Goal: Information Seeking & Learning: Learn about a topic

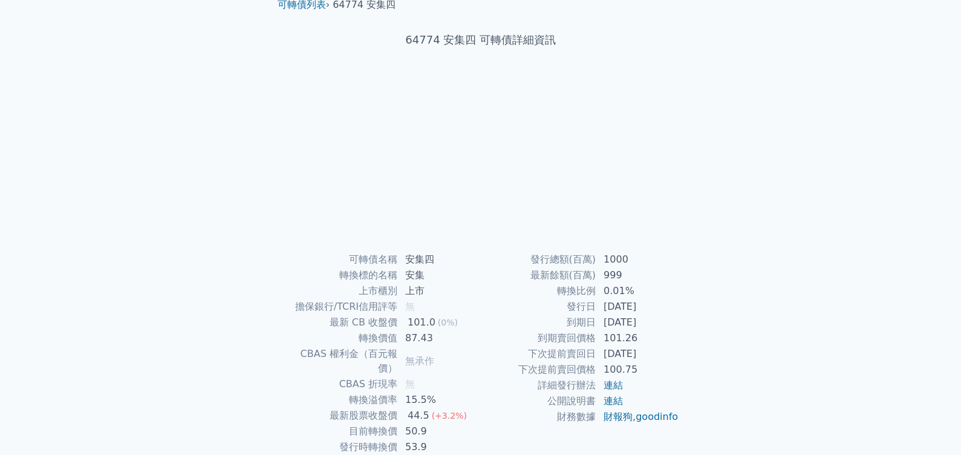
scroll to position [105, 0]
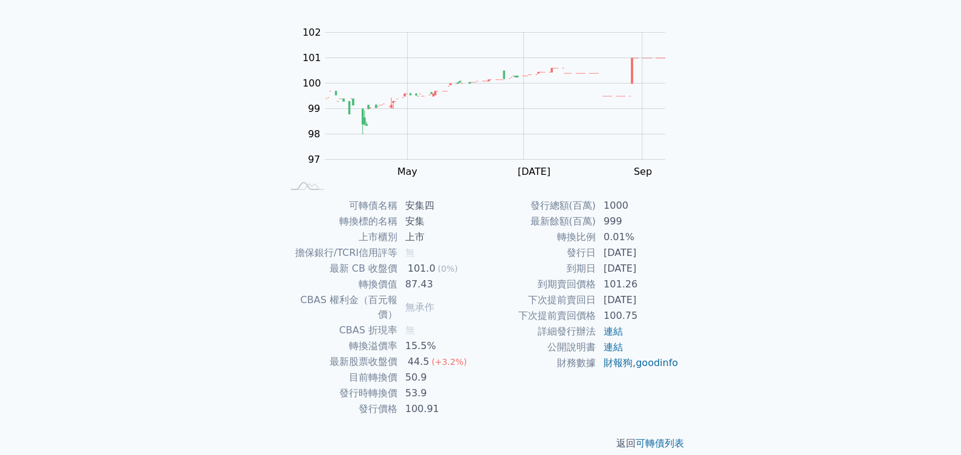
drag, startPoint x: 660, startPoint y: 255, endPoint x: 579, endPoint y: 252, distance: 81.7
click at [579, 252] on tr "發行日 2022-07-21" at bounding box center [580, 253] width 198 height 16
click at [705, 273] on div "可轉債列表 › 64774 安集四 64774 安集四 可轉債詳細資訊 Zoom Out 100 95 96 97 98 99 100 101 102 103…" at bounding box center [481, 196] width 464 height 545
click at [645, 273] on td "2027-07-21" at bounding box center [637, 269] width 83 height 16
click at [198, 123] on div "可轉債列表 財務數據 可轉債列表 財務數據 登入／註冊 登入／註冊 可轉債列表 › 64774 安集四 64774 安集四 可轉債詳細資訊 Zoom Out …" at bounding box center [480, 182] width 961 height 574
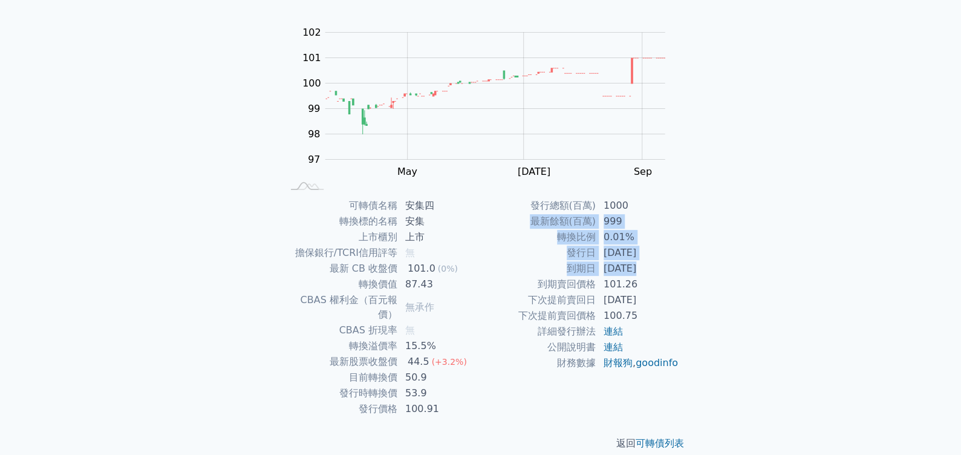
drag, startPoint x: 640, startPoint y: 221, endPoint x: 637, endPoint y: 270, distance: 49.7
click at [637, 270] on tbody "發行總額(百萬) 1000 最新餘額(百萬) 999 轉換比例 0.01% 發行日 2022-07-21 到期日 2027-07-21 到期賣回價格 101.…" at bounding box center [580, 284] width 198 height 173
click at [652, 290] on td "101.26" at bounding box center [637, 284] width 83 height 16
drag, startPoint x: 653, startPoint y: 270, endPoint x: 538, endPoint y: 265, distance: 115.6
click at [538, 265] on tr "到期日 2027-07-21" at bounding box center [580, 269] width 198 height 16
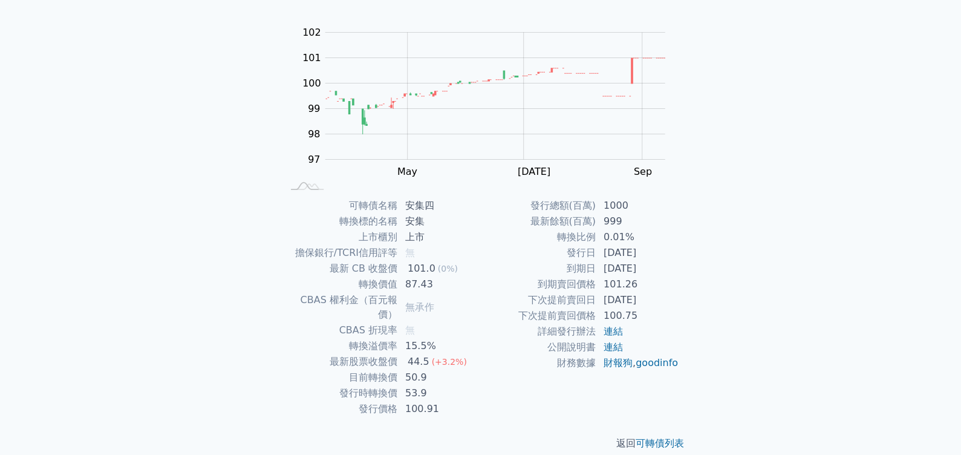
click at [630, 244] on td "0.01%" at bounding box center [637, 237] width 83 height 16
drag, startPoint x: 432, startPoint y: 366, endPoint x: 368, endPoint y: 360, distance: 63.8
click at [368, 369] on tr "目前轉換價 50.9" at bounding box center [381, 377] width 198 height 16
click at [450, 369] on td "50.9" at bounding box center [439, 377] width 83 height 16
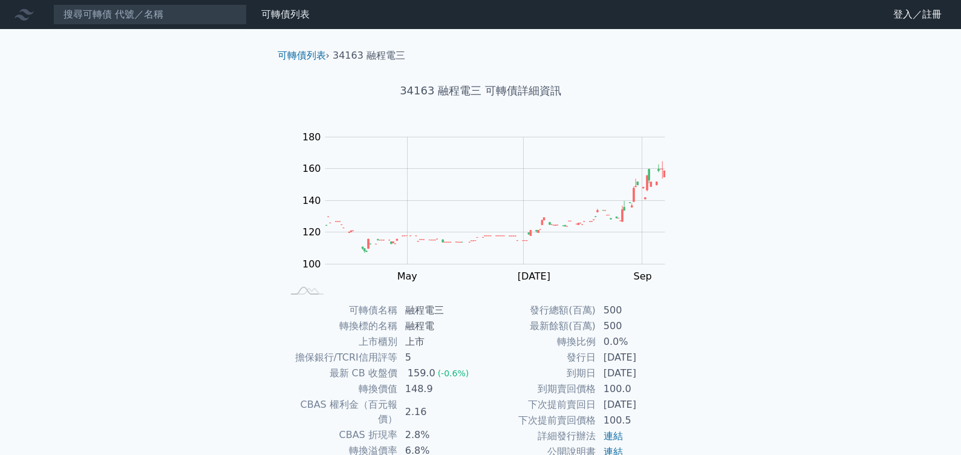
scroll to position [105, 0]
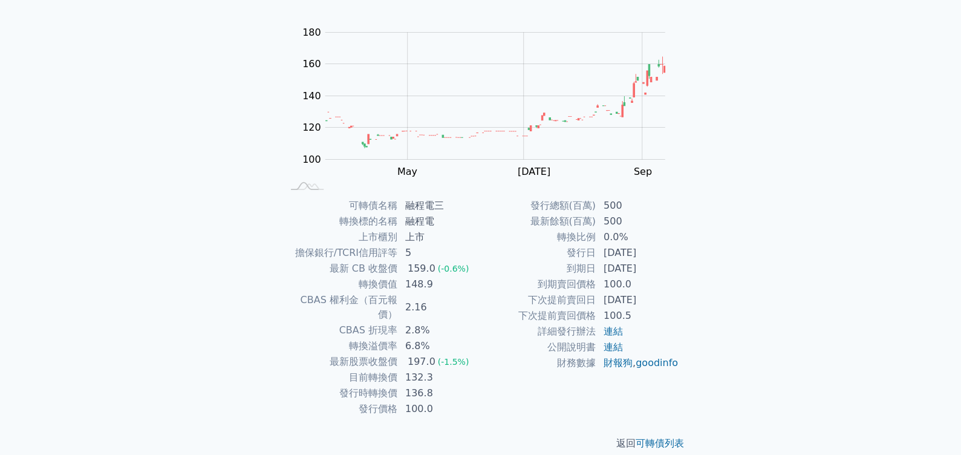
drag, startPoint x: 663, startPoint y: 255, endPoint x: 486, endPoint y: 256, distance: 176.6
click at [486, 256] on tr "發行日 [DATE]" at bounding box center [580, 253] width 198 height 16
click at [672, 262] on td "[DATE]" at bounding box center [637, 269] width 83 height 16
drag, startPoint x: 672, startPoint y: 262, endPoint x: 463, endPoint y: 260, distance: 209.2
click at [463, 260] on div "可轉債名稱 融程電三 轉換標的名稱 融程電 上市櫃別 上市 擔保銀行/TCRI信用評等 5 最新 CB 收盤價 159.0 (-0.6%) 轉換價值 148.…" at bounding box center [481, 307] width 426 height 219
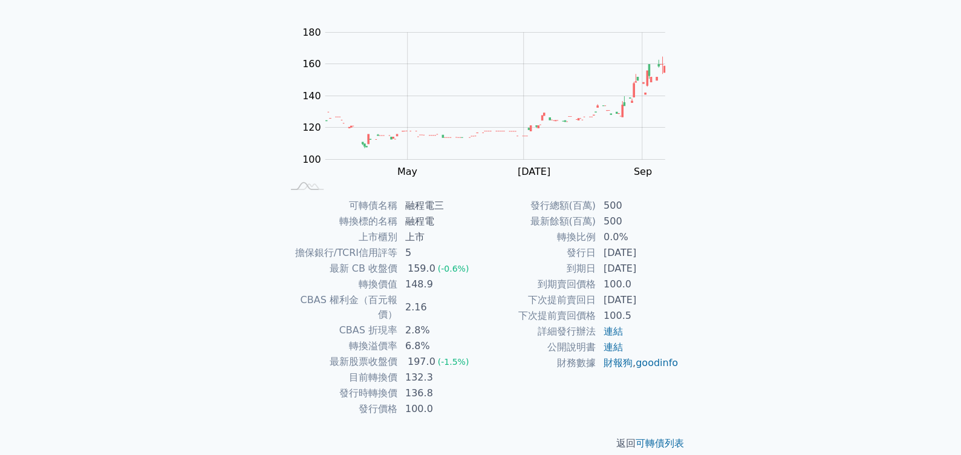
click at [634, 245] on td "[DATE]" at bounding box center [637, 253] width 83 height 16
click at [733, 238] on div "可轉債列表 財務數據 可轉債列表 財務數據 登入／註冊 登入／註冊 可轉債列表 › 34163 融程電三 34163 融程電三 可轉債詳細資訊 Zoom Ou…" at bounding box center [480, 182] width 961 height 574
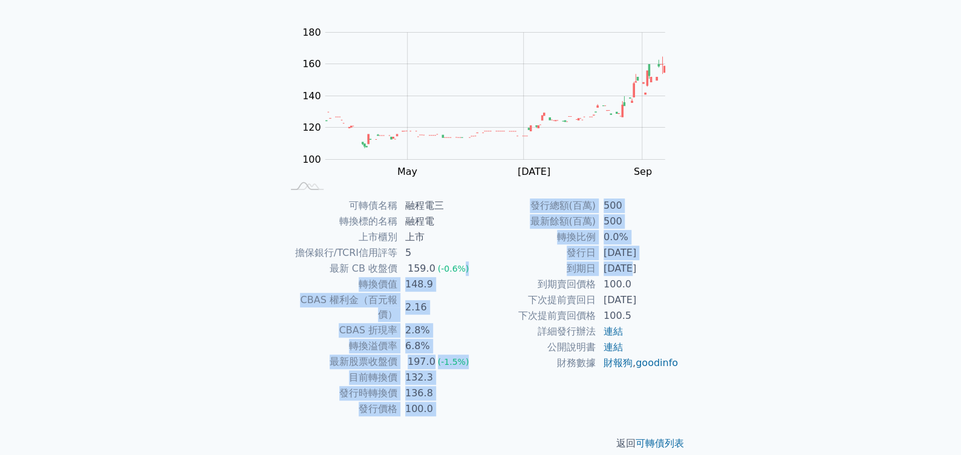
drag, startPoint x: 629, startPoint y: 267, endPoint x: 428, endPoint y: 298, distance: 203.2
click at [457, 273] on div "可轉債名稱 融程電三 轉換標的名稱 融程電 上市櫃別 上市 擔保銀行/TCRI信用評等 5 最新 CB 收盤價 159.0 (-0.6%) 轉換價值 148.…" at bounding box center [481, 307] width 426 height 219
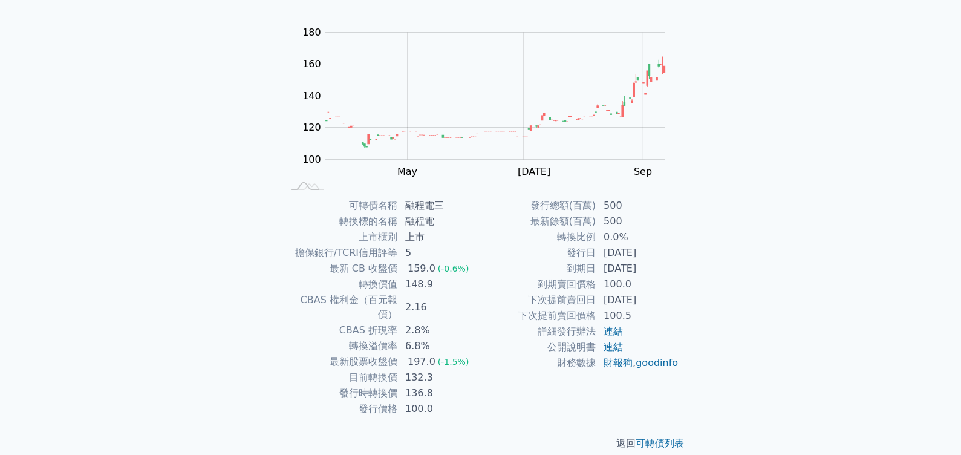
click at [701, 265] on div "可轉債列表 › 34163 融程電三 34163 融程電三 可轉債詳細資訊 Zoom Out 100 80 90 100 110 120 130 140 20…" at bounding box center [481, 196] width 464 height 545
drag, startPoint x: 675, startPoint y: 268, endPoint x: 589, endPoint y: 273, distance: 86.0
click at [589, 273] on tr "到期日 [DATE]" at bounding box center [580, 269] width 198 height 16
click at [729, 247] on div "可轉債列表 財務數據 可轉債列表 財務數據 登入／註冊 登入／註冊 可轉債列表 › 34163 融程電三 34163 融程電三 可轉債詳細資訊 Zoom Ou…" at bounding box center [480, 182] width 961 height 574
drag, startPoint x: 651, startPoint y: 266, endPoint x: 565, endPoint y: 268, distance: 85.3
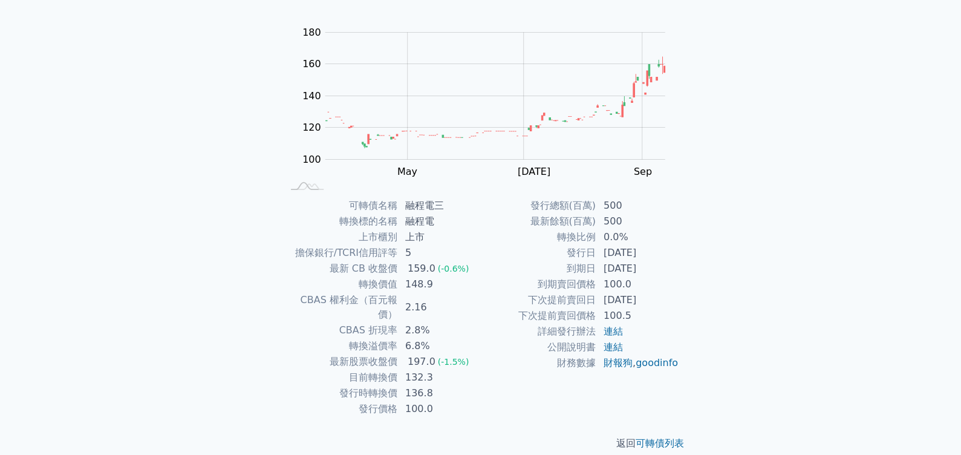
click at [565, 268] on tr "到期日 [DATE]" at bounding box center [580, 269] width 198 height 16
click at [727, 227] on div "可轉債列表 財務數據 可轉債列表 財務數據 登入／註冊 登入／註冊 可轉債列表 › 34163 融程電三 34163 融程電三 可轉債詳細資訊 Zoom Ou…" at bounding box center [480, 182] width 961 height 574
click at [483, 324] on td "詳細發行辦法" at bounding box center [538, 332] width 115 height 16
drag, startPoint x: 378, startPoint y: 360, endPoint x: 354, endPoint y: 360, distance: 24.2
click at [354, 369] on tr "目前轉換價 132.3" at bounding box center [381, 377] width 198 height 16
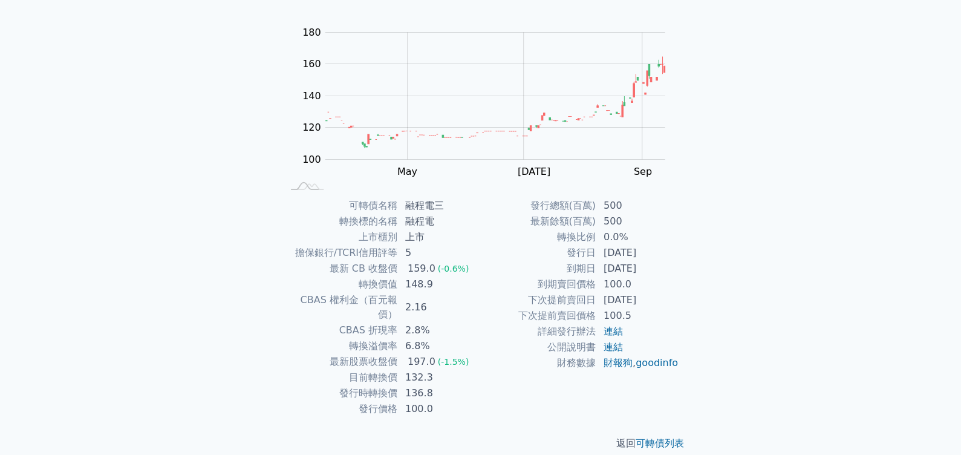
click at [486, 276] on td "到期賣回價格" at bounding box center [538, 284] width 115 height 16
drag, startPoint x: 446, startPoint y: 363, endPoint x: 314, endPoint y: 365, distance: 131.2
click at [314, 369] on tr "目前轉換價 132.3" at bounding box center [381, 377] width 198 height 16
click at [470, 258] on td "5" at bounding box center [439, 253] width 83 height 16
click at [751, 109] on div "可轉債列表 財務數據 可轉債列表 財務數據 登入／註冊 登入／註冊 可轉債列表 › 34163 融程電三 34163 融程電三 可轉債詳細資訊 Zoom Ou…" at bounding box center [480, 182] width 961 height 574
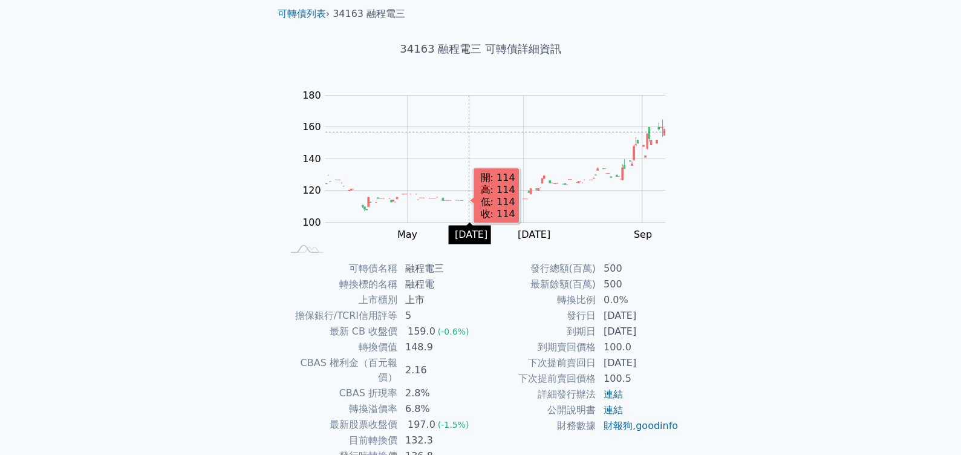
scroll to position [0, 0]
